Goal: Information Seeking & Learning: Learn about a topic

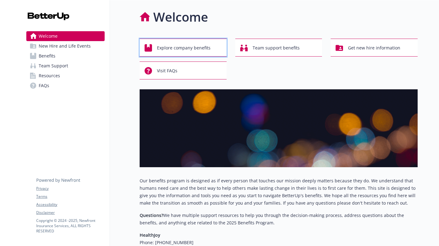
click at [190, 47] on span "Explore company benefits" at bounding box center [184, 48] width 54 height 12
